Goal: Task Accomplishment & Management: Use online tool/utility

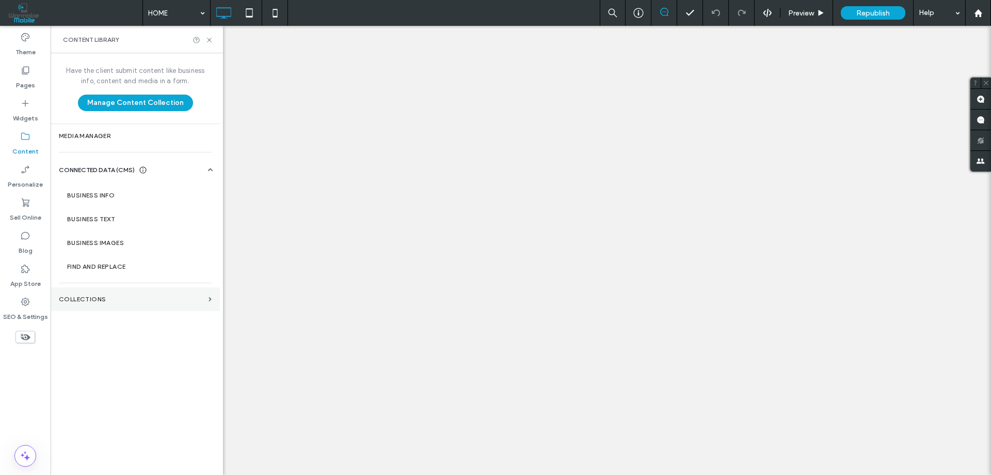
click at [79, 293] on section "Collections" at bounding box center [135, 299] width 169 height 24
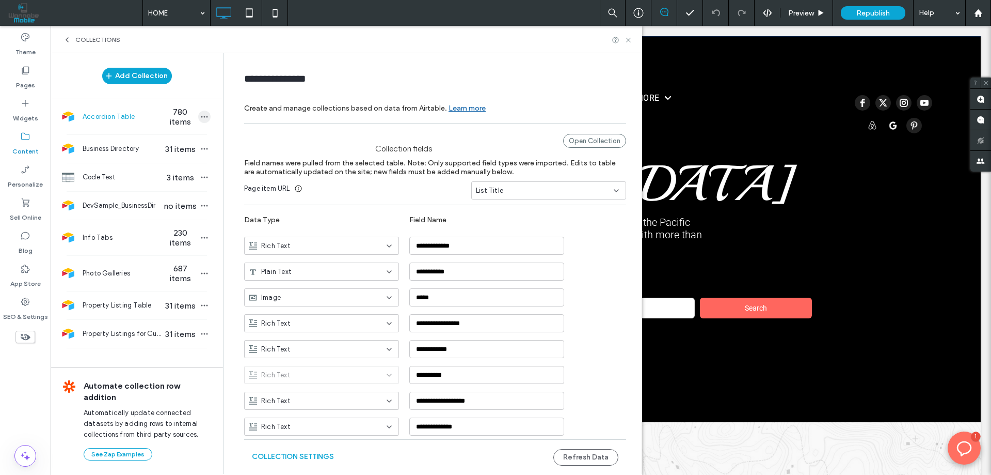
click at [203, 116] on icon "button" at bounding box center [204, 117] width 8 height 8
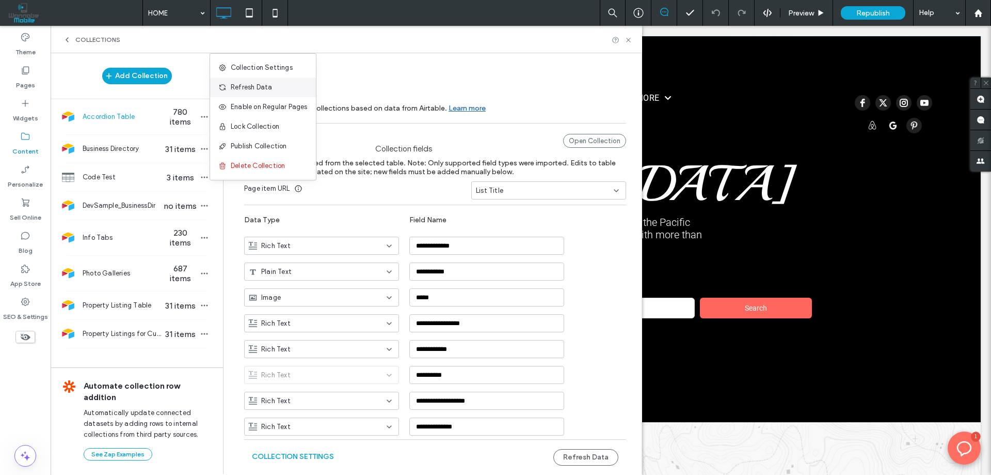
click at [250, 87] on span "Refresh Data" at bounding box center [251, 87] width 41 height 10
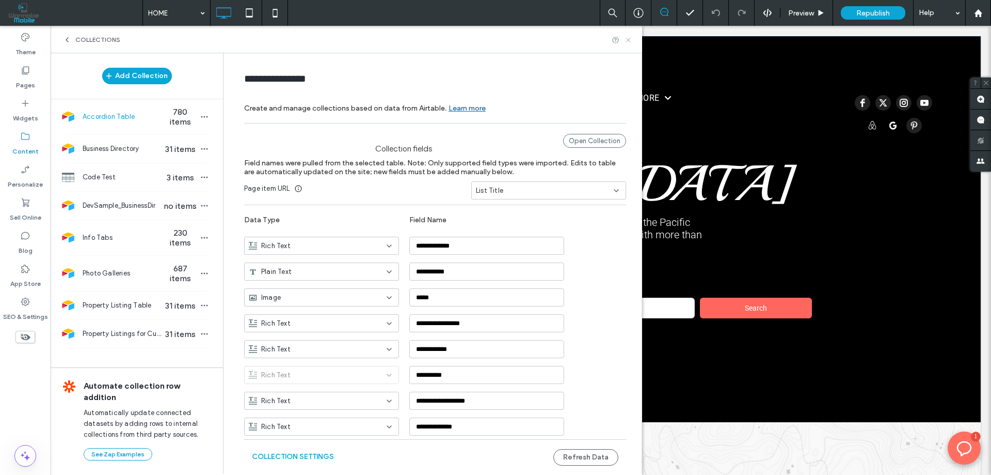
click at [628, 41] on icon at bounding box center [629, 40] width 8 height 8
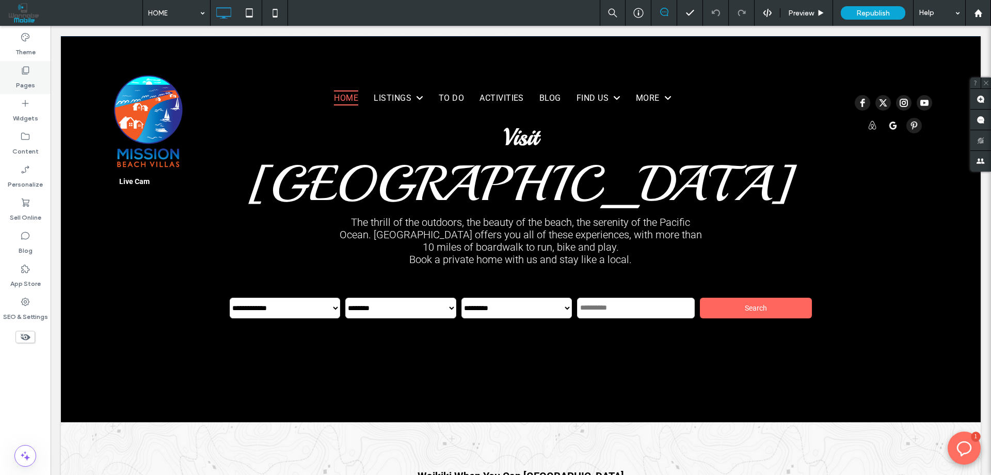
click at [38, 74] on div "Pages" at bounding box center [25, 77] width 51 height 33
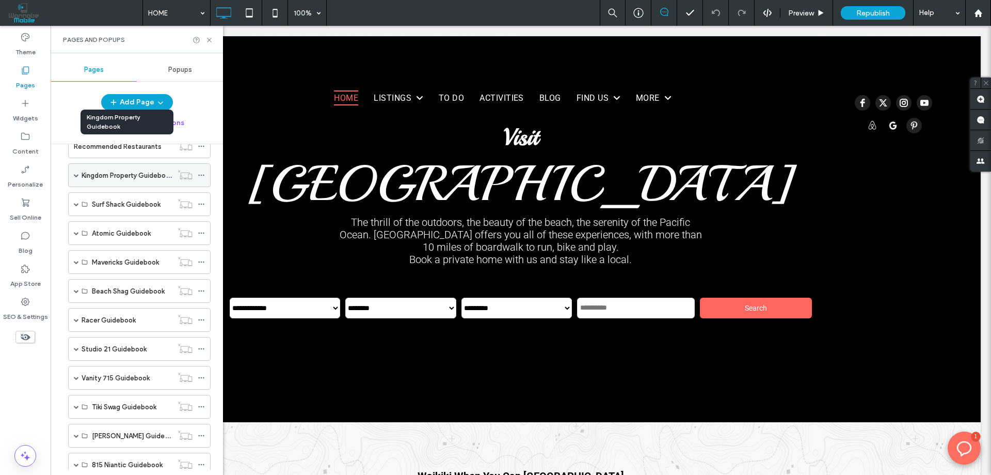
scroll to position [465, 0]
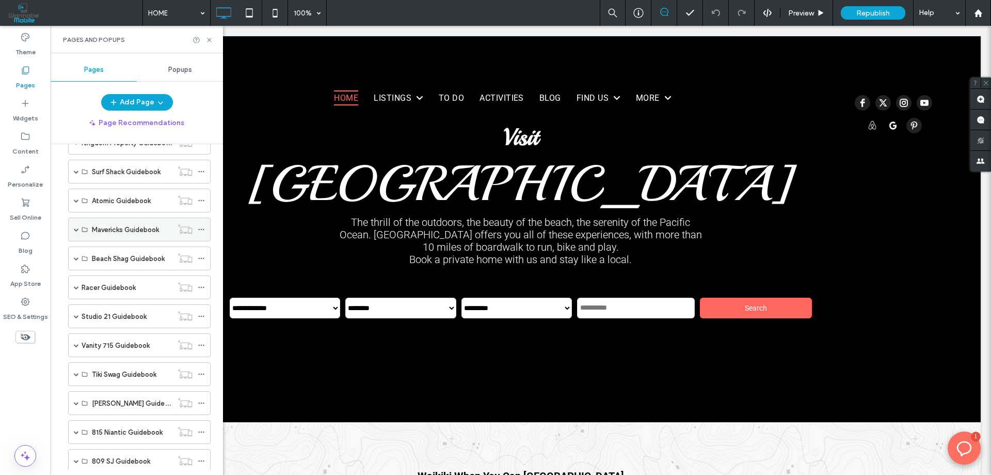
click at [77, 228] on span at bounding box center [76, 229] width 5 height 5
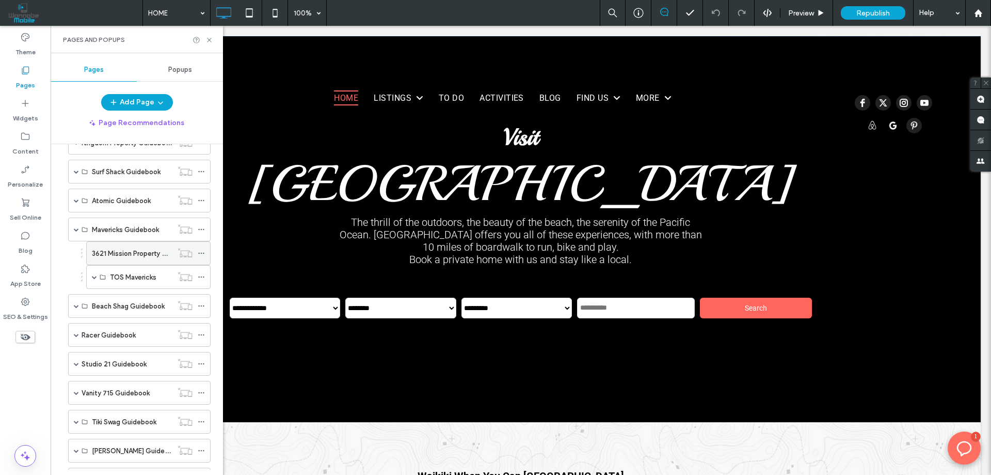
click at [139, 252] on label "3621 Mission Property Guidebook" at bounding box center [144, 253] width 104 height 18
click at [210, 38] on icon at bounding box center [210, 40] width 8 height 8
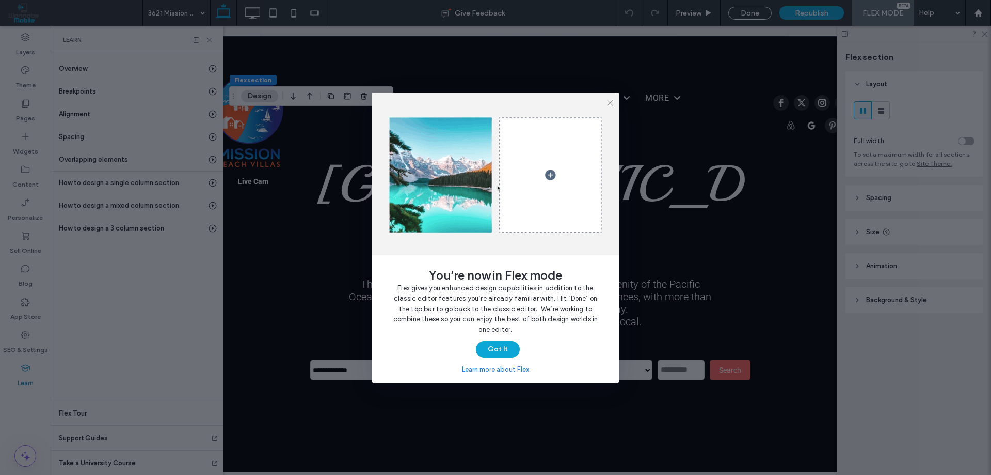
scroll to position [0, 54]
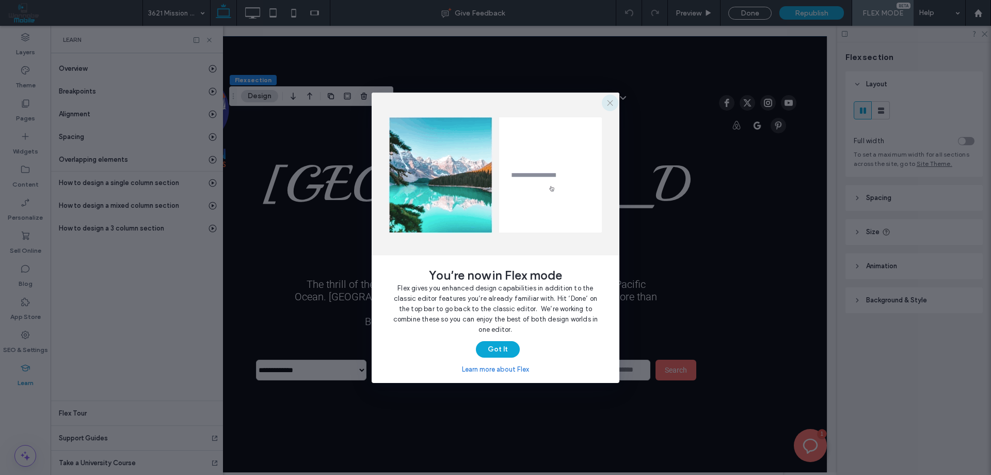
click at [611, 105] on icon "button" at bounding box center [610, 103] width 8 height 8
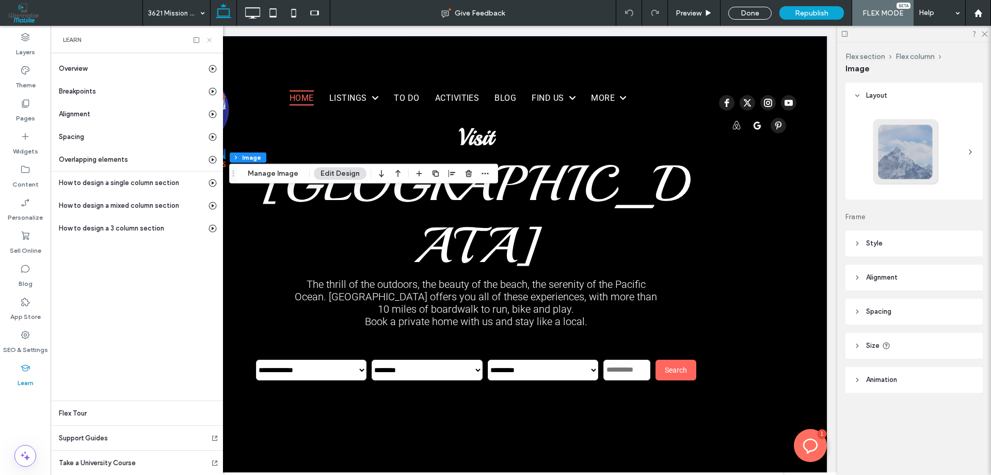
click at [211, 39] on icon at bounding box center [210, 40] width 8 height 8
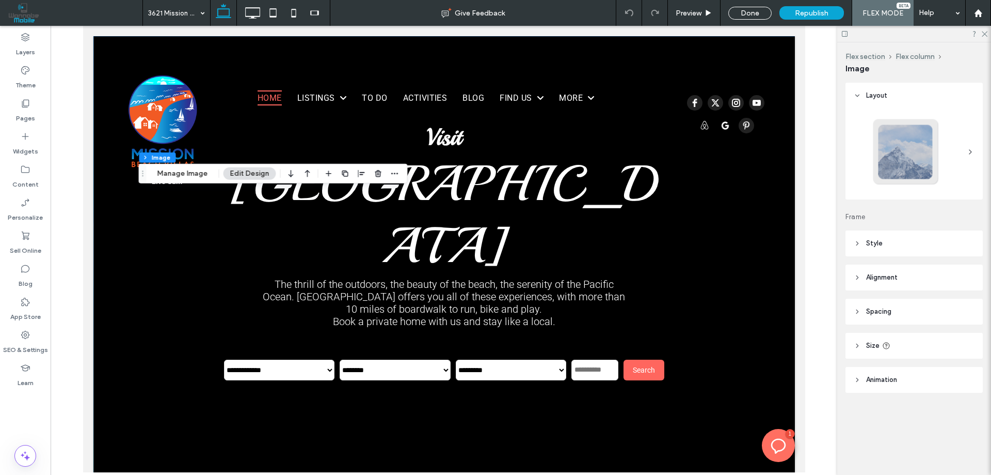
scroll to position [0, 0]
click at [985, 35] on use at bounding box center [985, 34] width 6 height 6
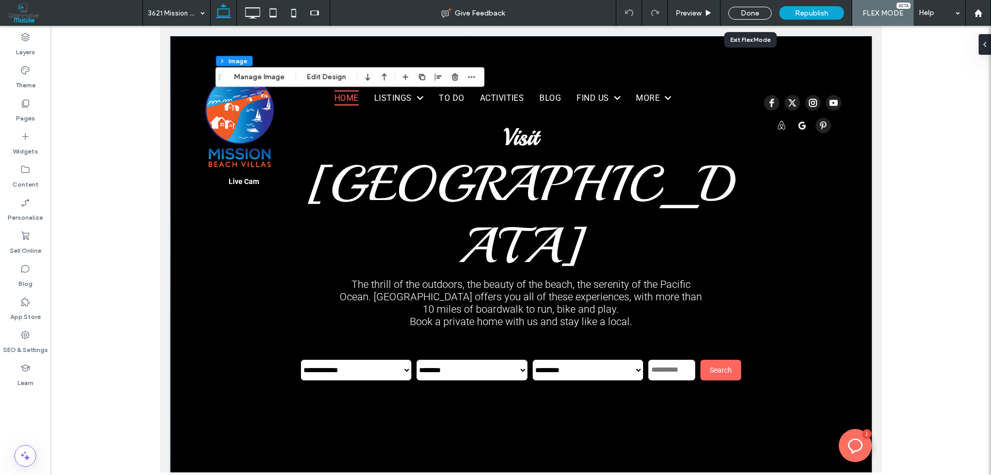
click at [744, 11] on div "Done" at bounding box center [750, 13] width 43 height 13
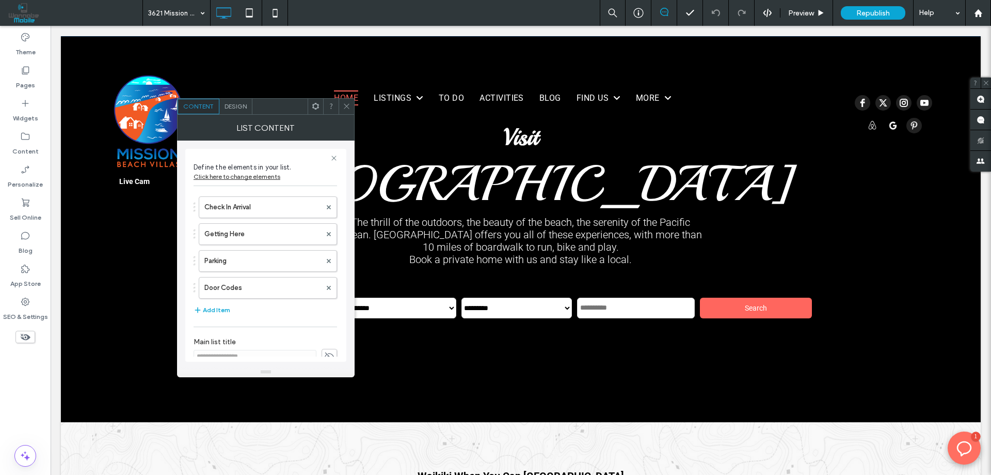
click at [238, 113] on div "Design" at bounding box center [235, 106] width 33 height 15
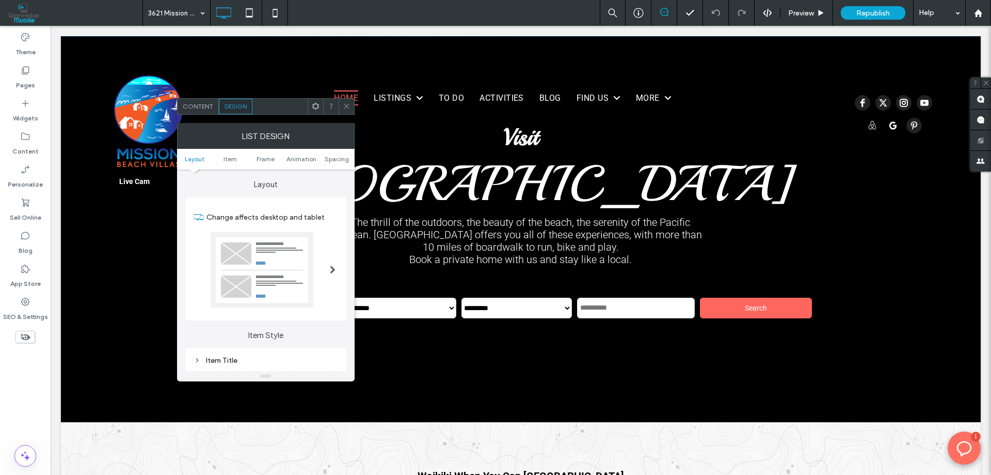
click at [239, 106] on span "Design" at bounding box center [236, 106] width 22 height 8
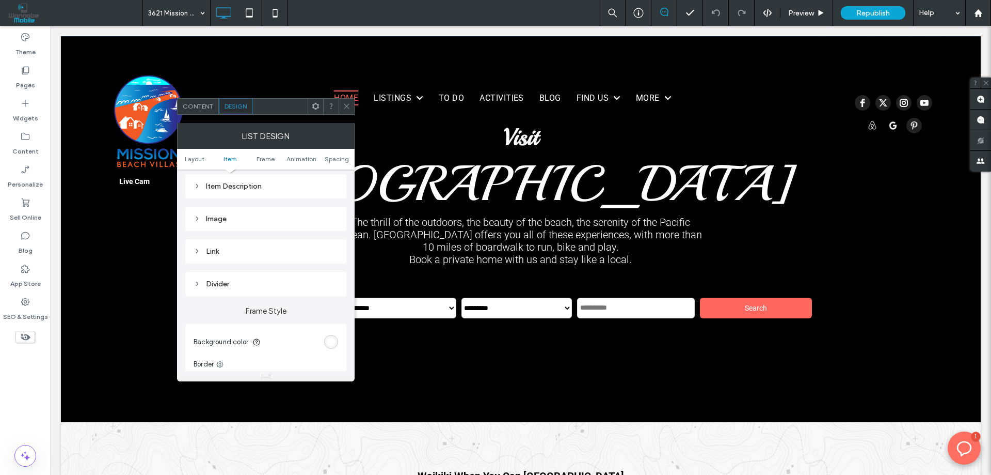
scroll to position [465, 0]
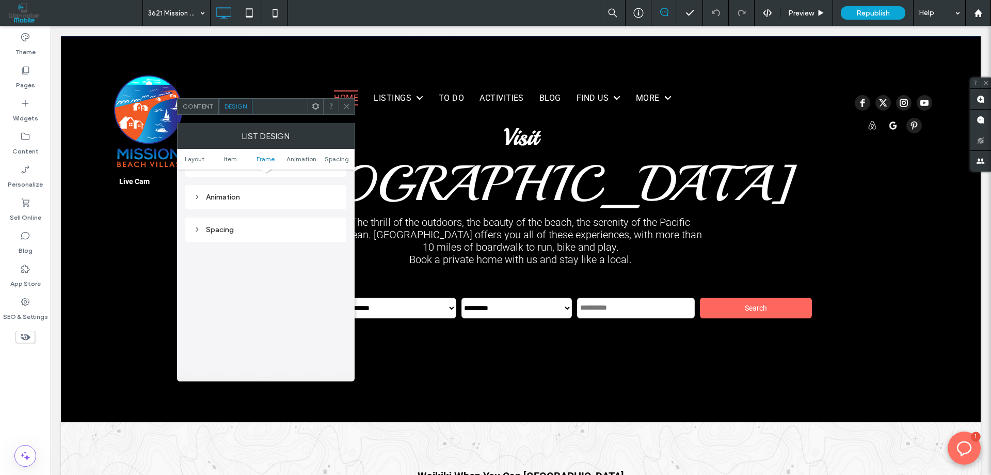
click at [349, 103] on icon at bounding box center [347, 106] width 8 height 8
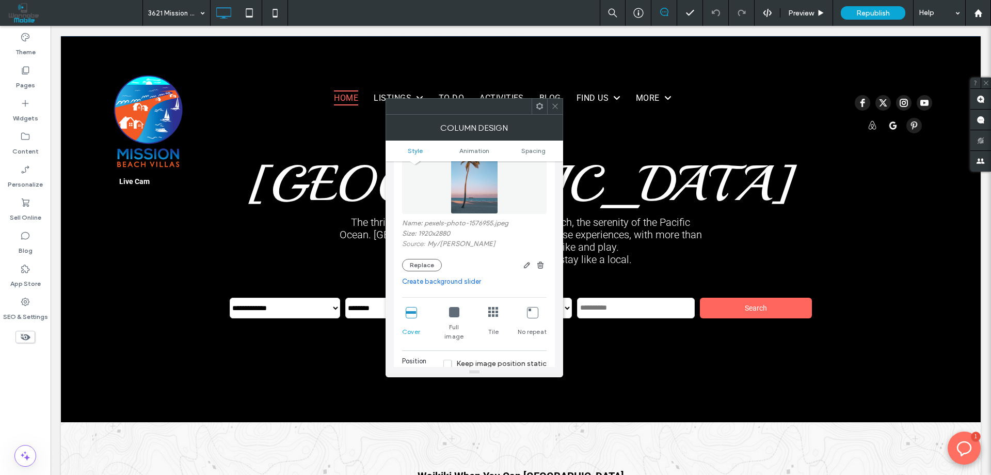
scroll to position [103, 0]
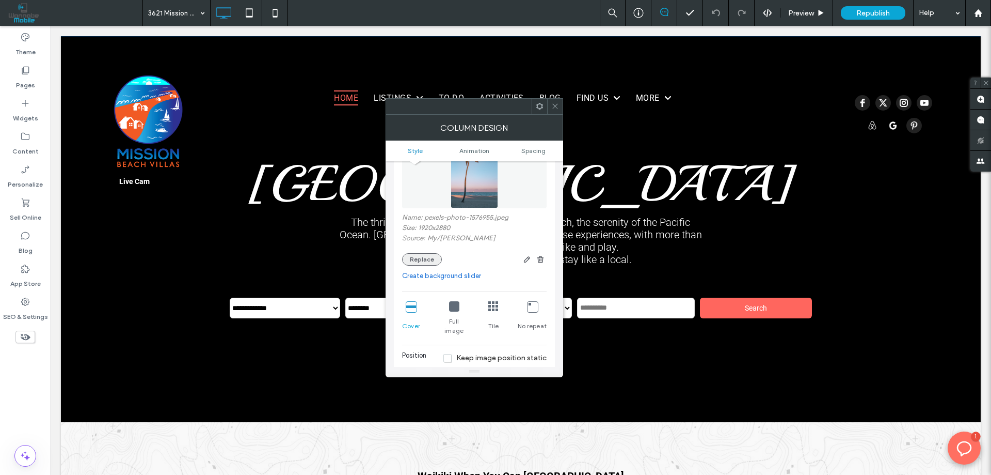
click at [427, 260] on button "Replace" at bounding box center [422, 259] width 40 height 12
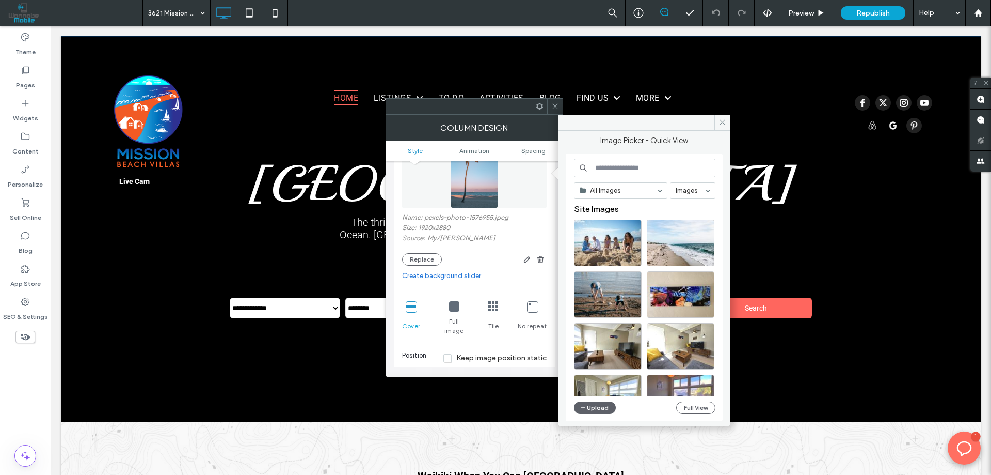
click at [635, 165] on input at bounding box center [644, 168] width 141 height 19
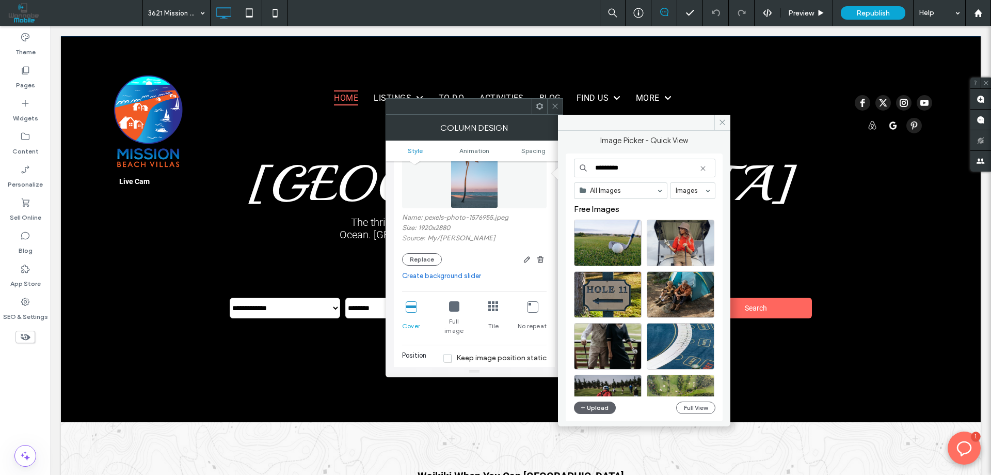
type input "*********"
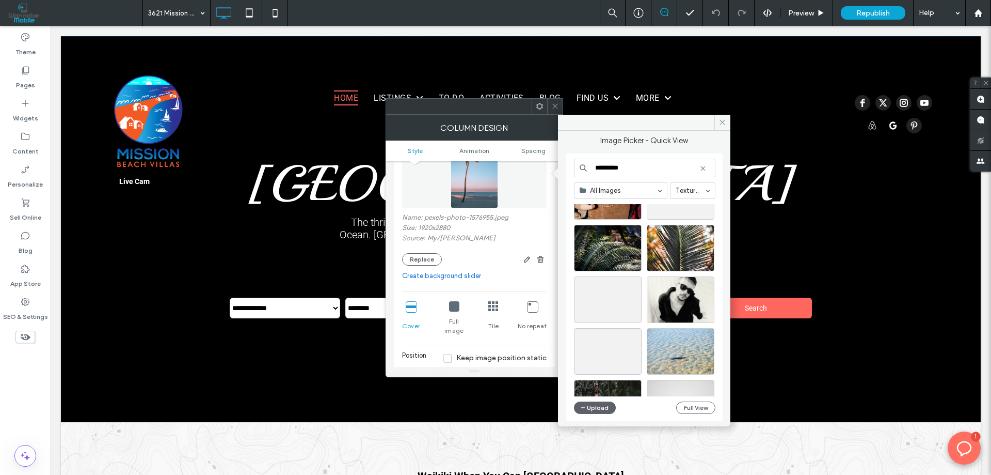
scroll to position [443, 0]
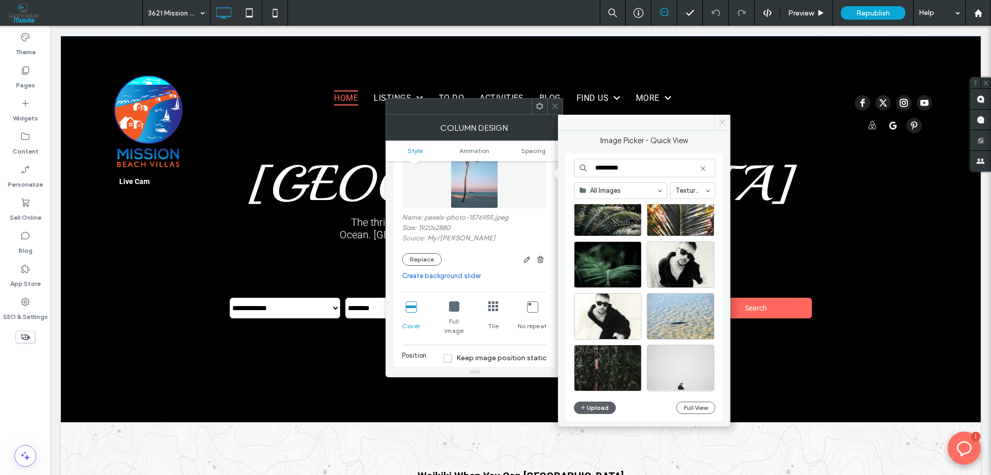
click at [725, 124] on icon at bounding box center [723, 122] width 8 height 8
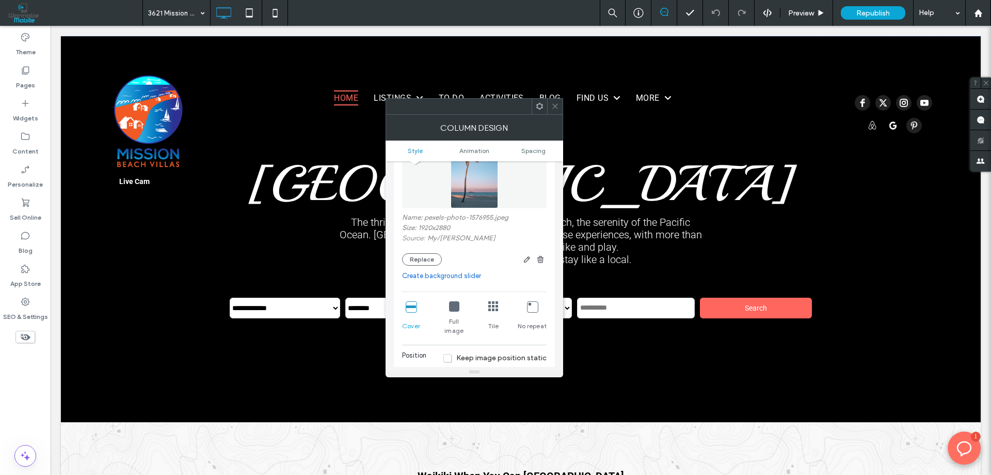
click at [554, 104] on icon at bounding box center [555, 106] width 8 height 8
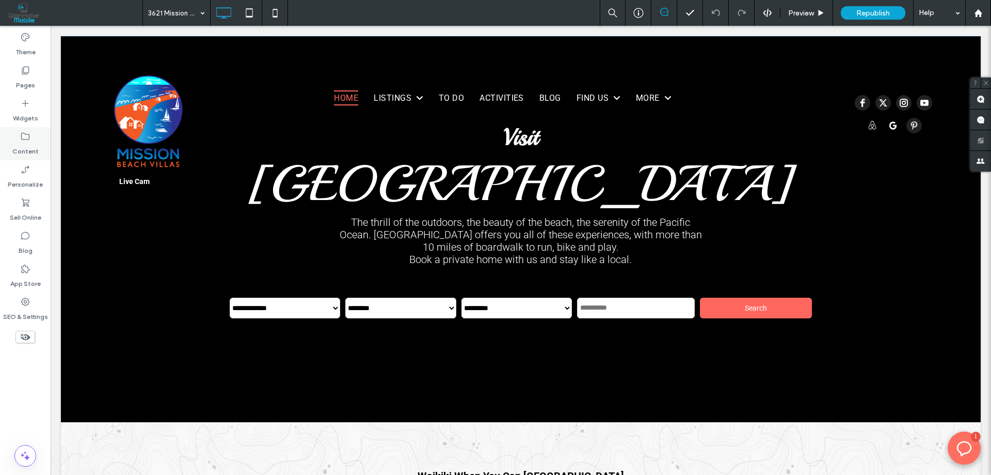
click at [31, 146] on label "Content" at bounding box center [25, 148] width 26 height 14
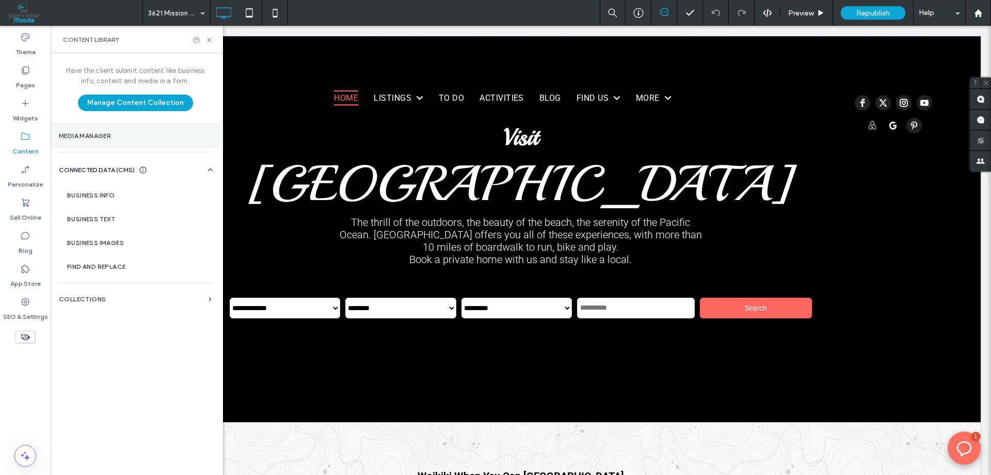
click at [87, 136] on label "Media Manager" at bounding box center [135, 135] width 153 height 7
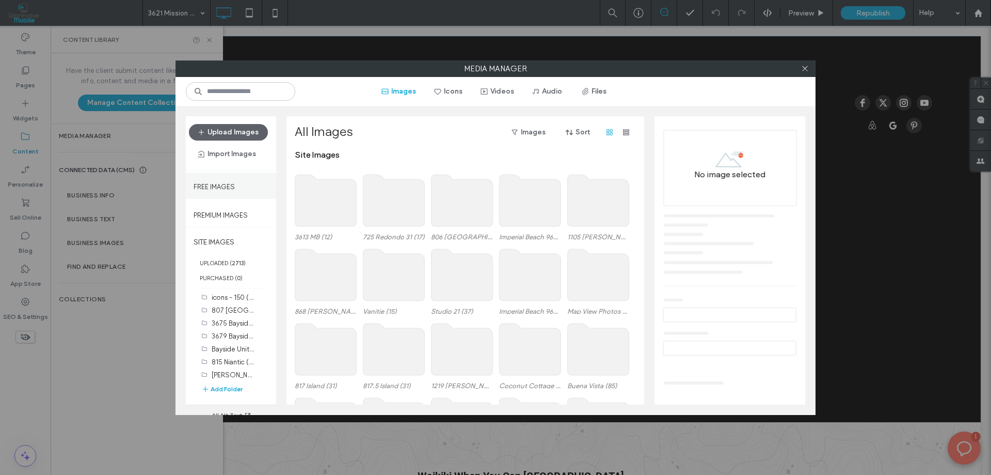
click at [220, 184] on label "Free Images" at bounding box center [214, 184] width 41 height 13
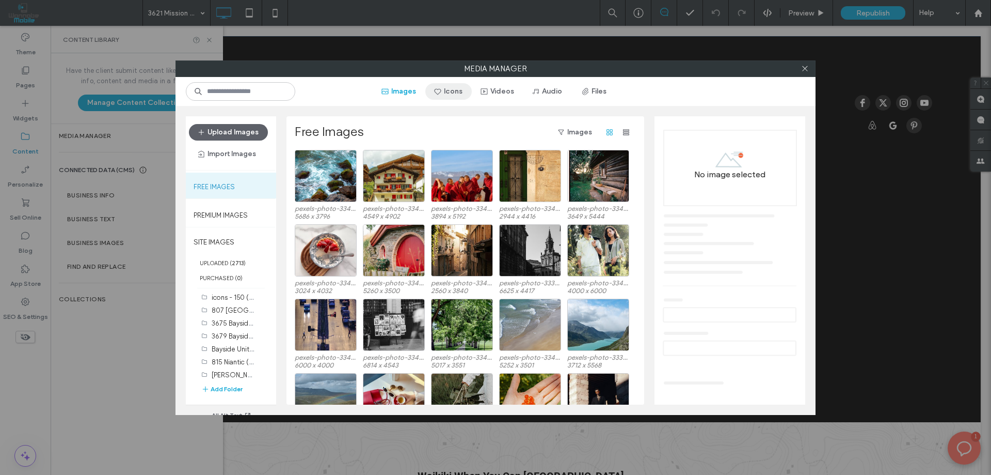
click at [451, 90] on button "Icons" at bounding box center [448, 91] width 46 height 17
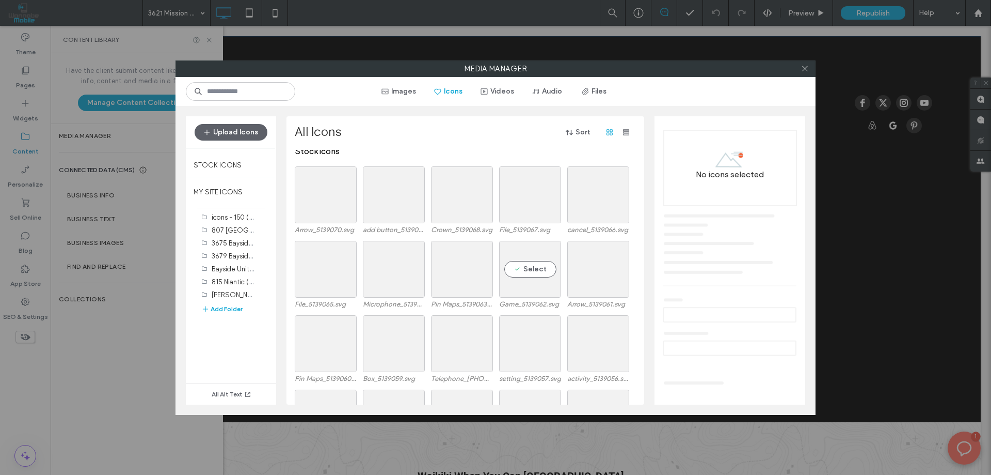
scroll to position [755, 0]
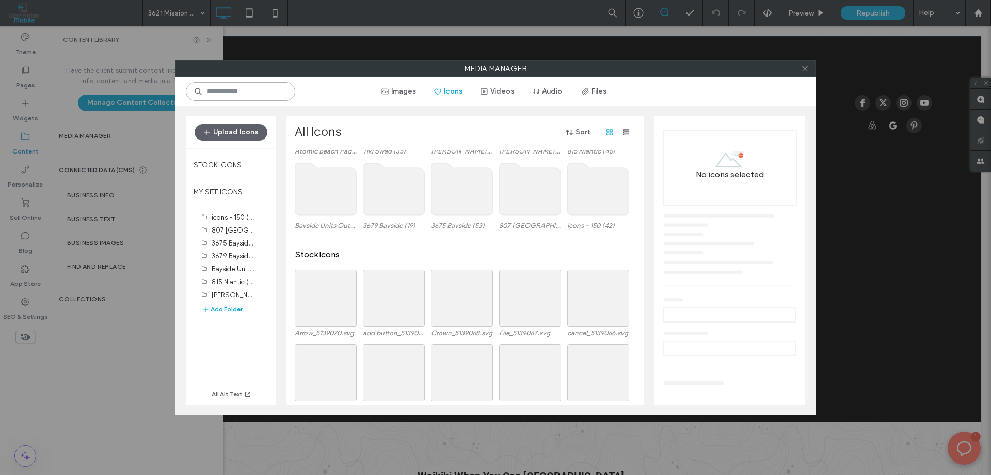
click at [240, 89] on input at bounding box center [240, 91] width 109 height 19
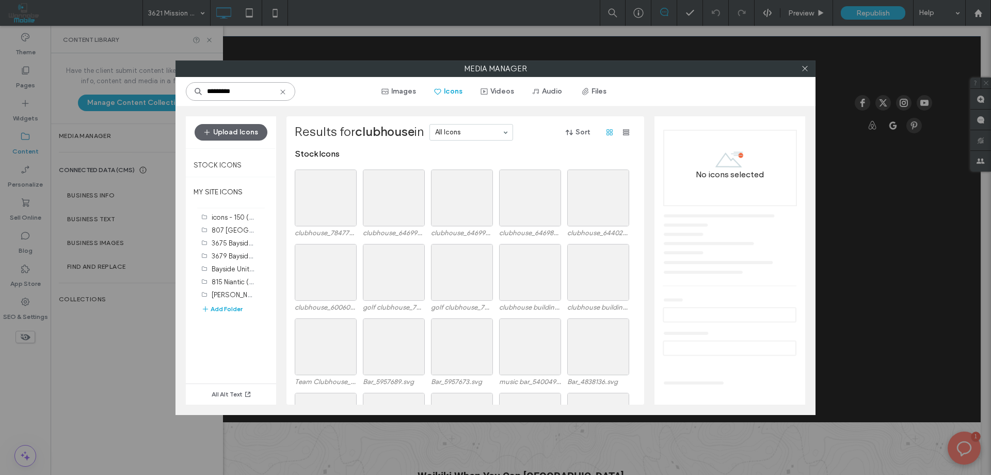
scroll to position [0, 0]
drag, startPoint x: 250, startPoint y: 92, endPoint x: 212, endPoint y: 80, distance: 39.7
click at [212, 80] on div "********* Images Icons Videos Audio Files" at bounding box center [496, 91] width 640 height 29
type input "*"
drag, startPoint x: 259, startPoint y: 92, endPoint x: 206, endPoint y: 90, distance: 53.2
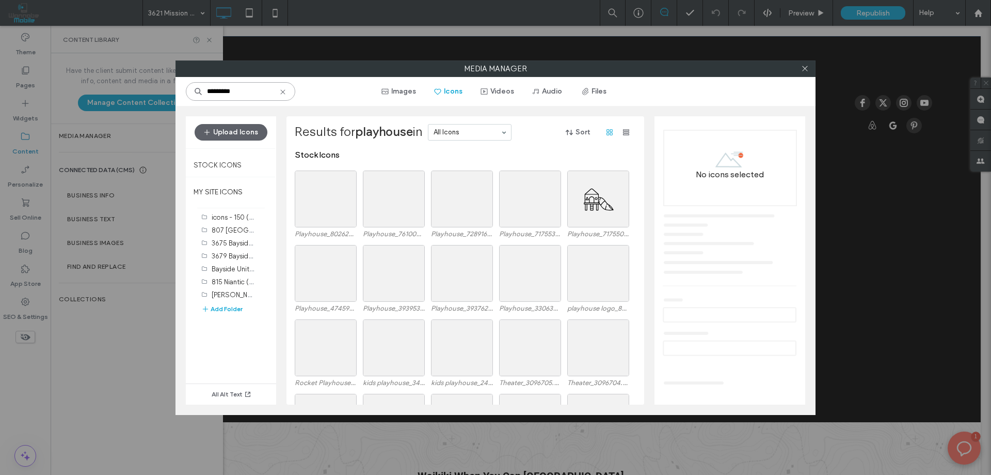
click at [206, 90] on input "*********" at bounding box center [240, 91] width 109 height 19
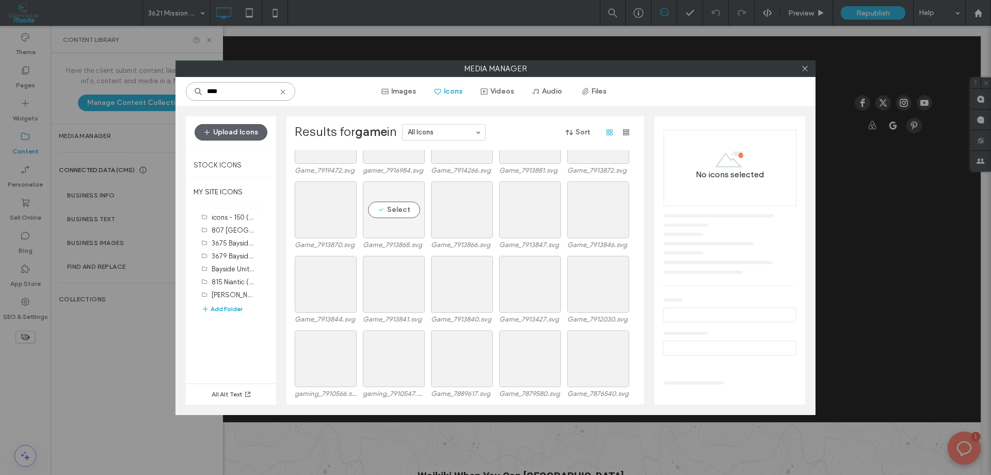
scroll to position [148, 0]
drag, startPoint x: 643, startPoint y: 217, endPoint x: 644, endPoint y: 236, distance: 19.1
click at [644, 236] on div "Results for game room in All Icons Sort Stock Icons game room_7689632.svg gamin…" at bounding box center [466, 260] width 358 height 288
click at [202, 80] on div "********* Images Icons Videos Audio Files" at bounding box center [496, 91] width 640 height 29
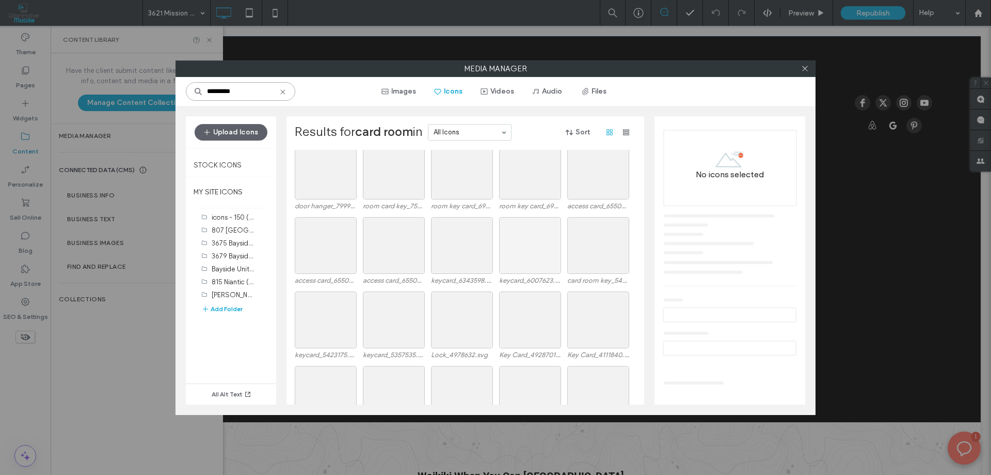
scroll to position [66, 0]
drag, startPoint x: 244, startPoint y: 91, endPoint x: 206, endPoint y: 87, distance: 38.4
click at [206, 87] on input "*********" at bounding box center [240, 91] width 109 height 19
drag, startPoint x: 255, startPoint y: 89, endPoint x: 187, endPoint y: 93, distance: 67.3
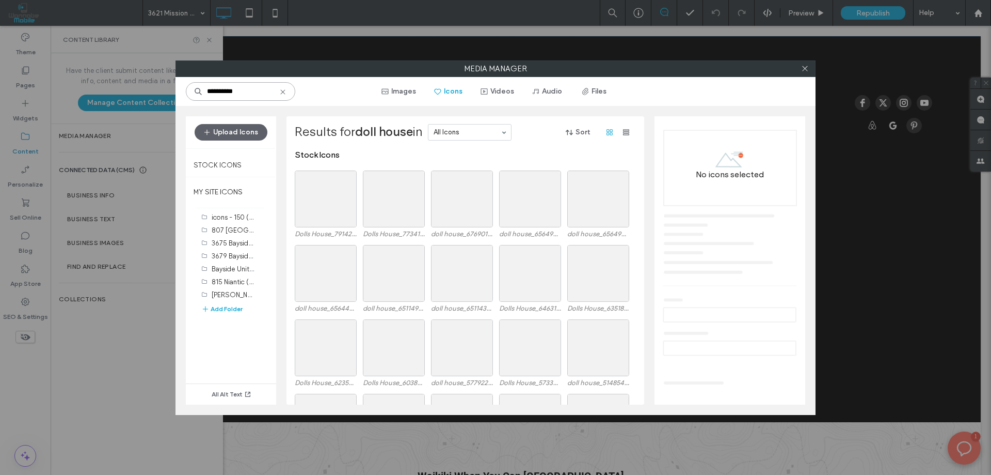
click at [188, 93] on input "**********" at bounding box center [240, 91] width 109 height 19
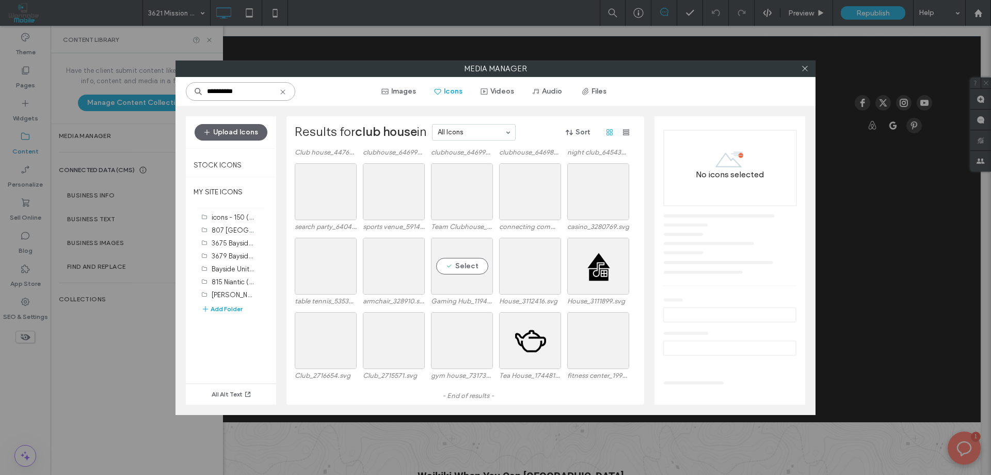
type input "**********"
click at [449, 302] on label "Gaming Hub_119425.svg" at bounding box center [462, 301] width 62 height 8
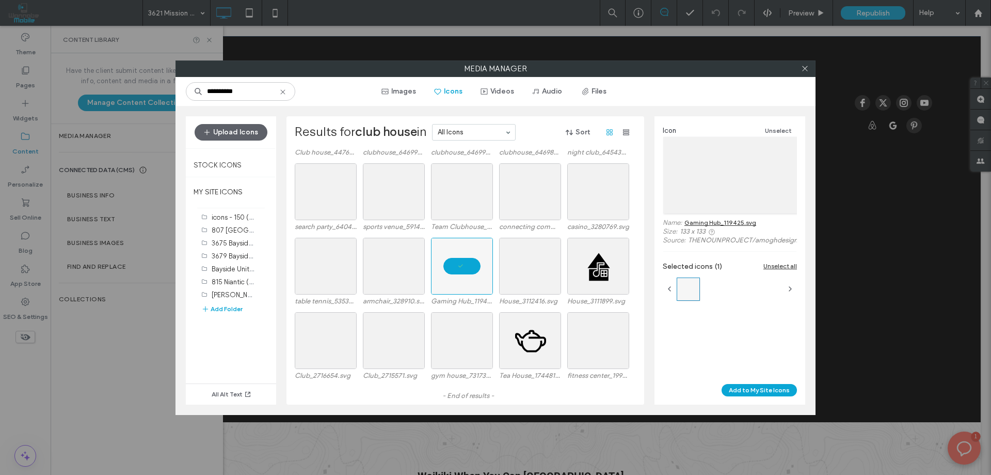
click at [726, 224] on link "Gaming Hub_119425.svg" at bounding box center [721, 222] width 72 height 8
click at [806, 66] on icon at bounding box center [805, 69] width 8 height 8
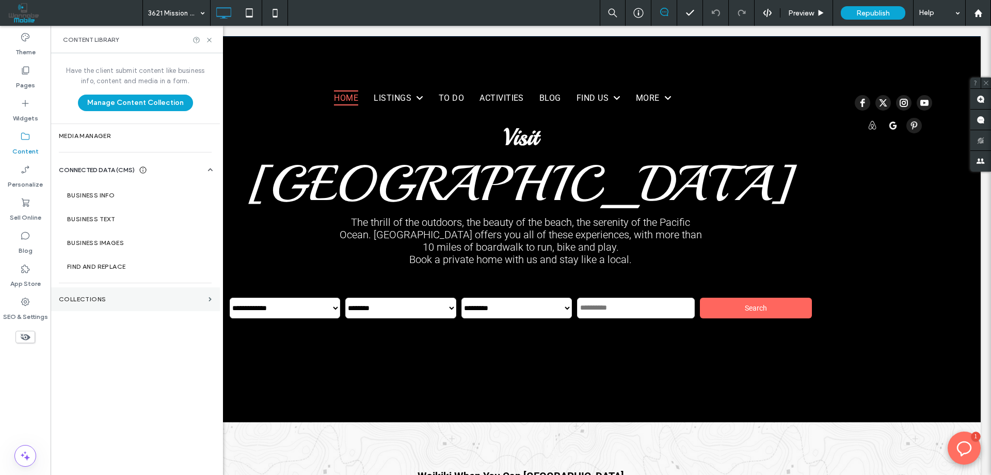
click at [76, 295] on section "Collections" at bounding box center [135, 299] width 169 height 24
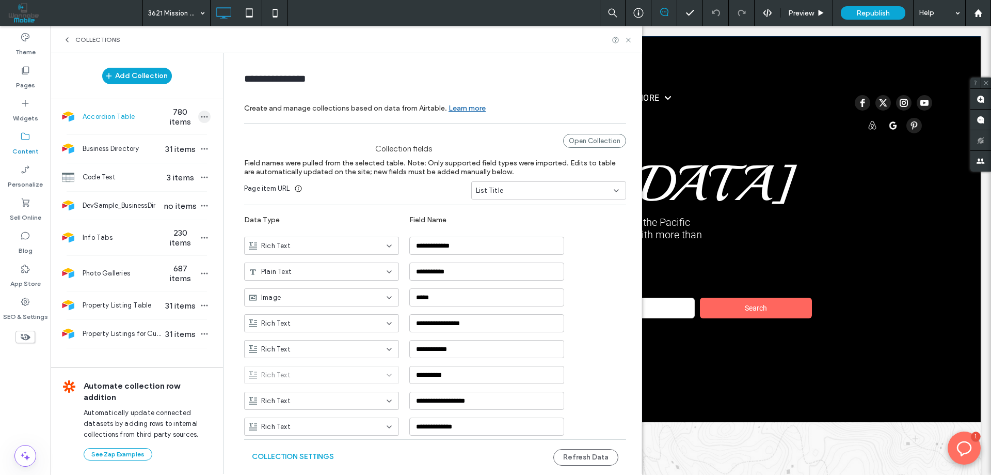
click at [201, 117] on icon "button" at bounding box center [204, 117] width 8 height 8
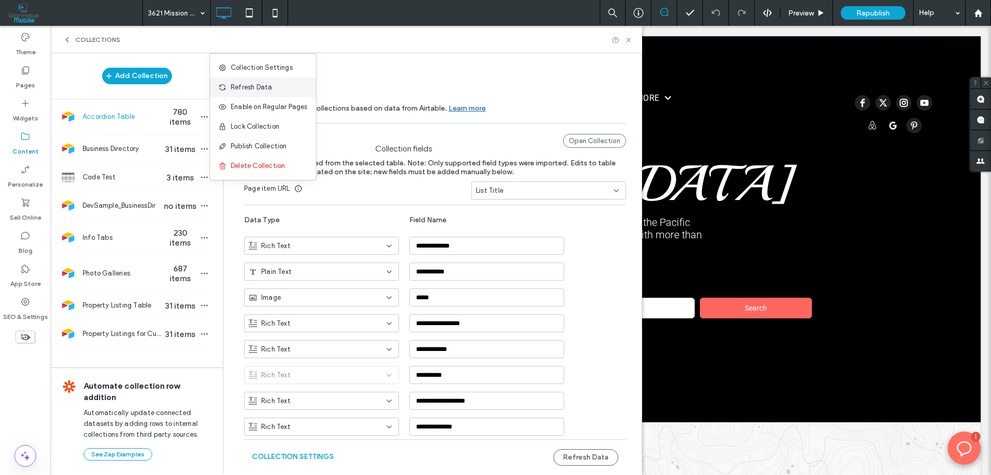
click at [253, 87] on span "Refresh Data" at bounding box center [251, 87] width 41 height 10
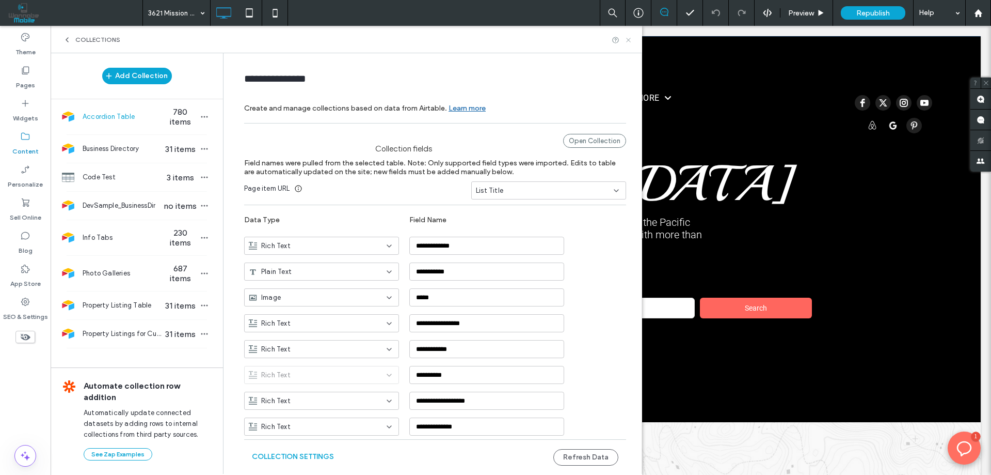
click at [629, 40] on use at bounding box center [628, 40] width 4 height 4
